Goal: Register for event/course

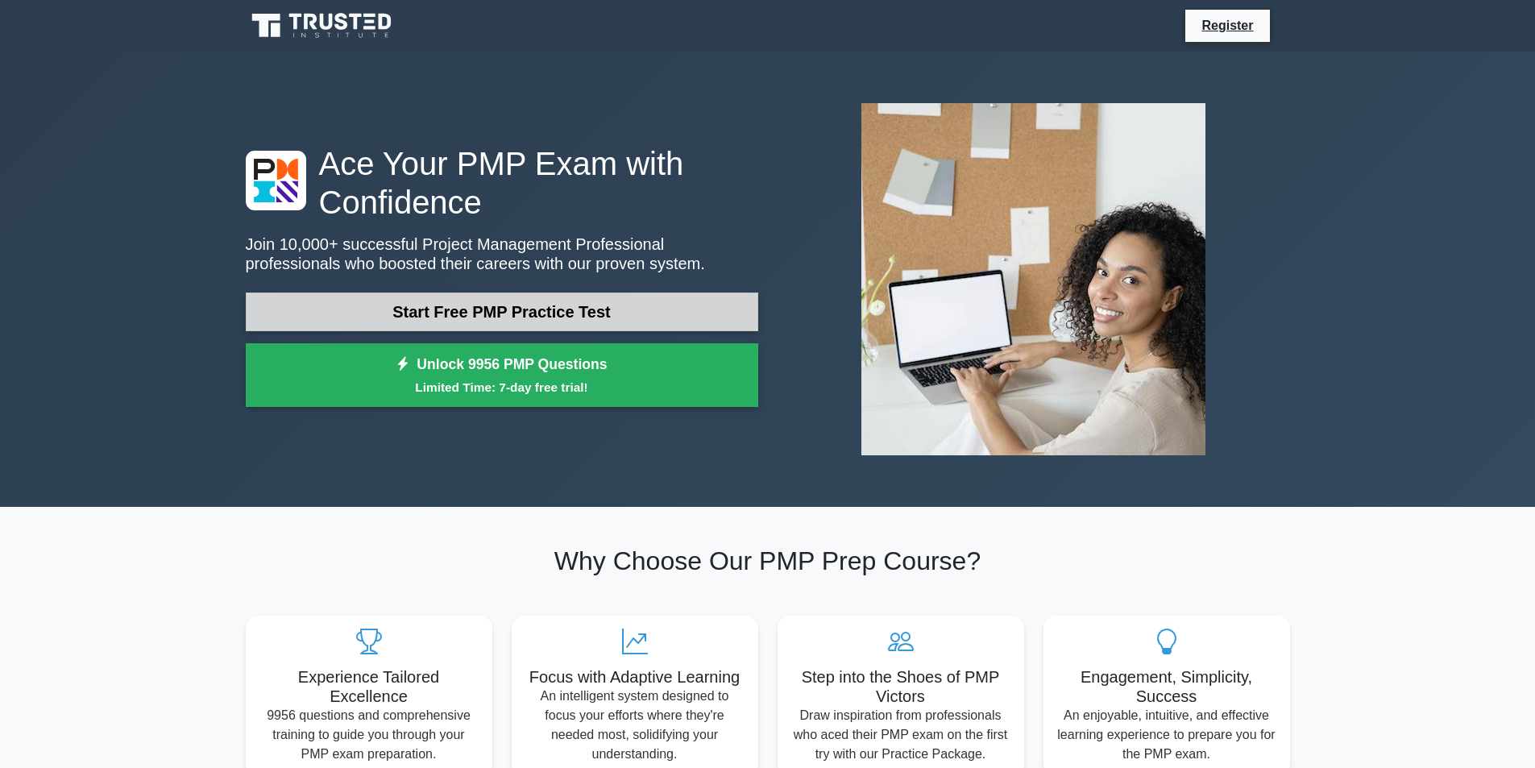
click at [481, 309] on link "Start Free PMP Practice Test" at bounding box center [502, 312] width 513 height 39
